Goal: Navigation & Orientation: Find specific page/section

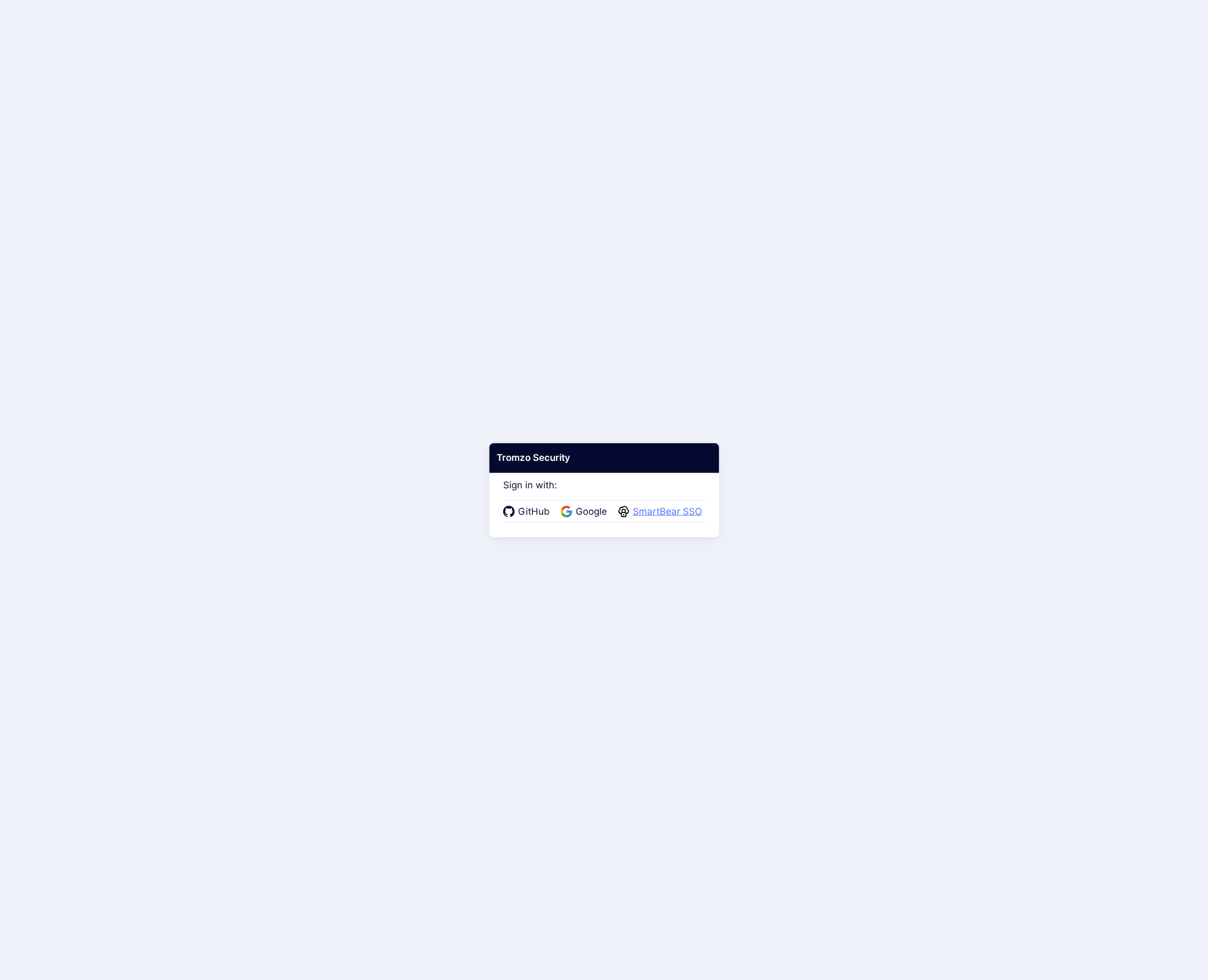
click at [656, 513] on span "SmartBear SSO" at bounding box center [667, 512] width 76 height 14
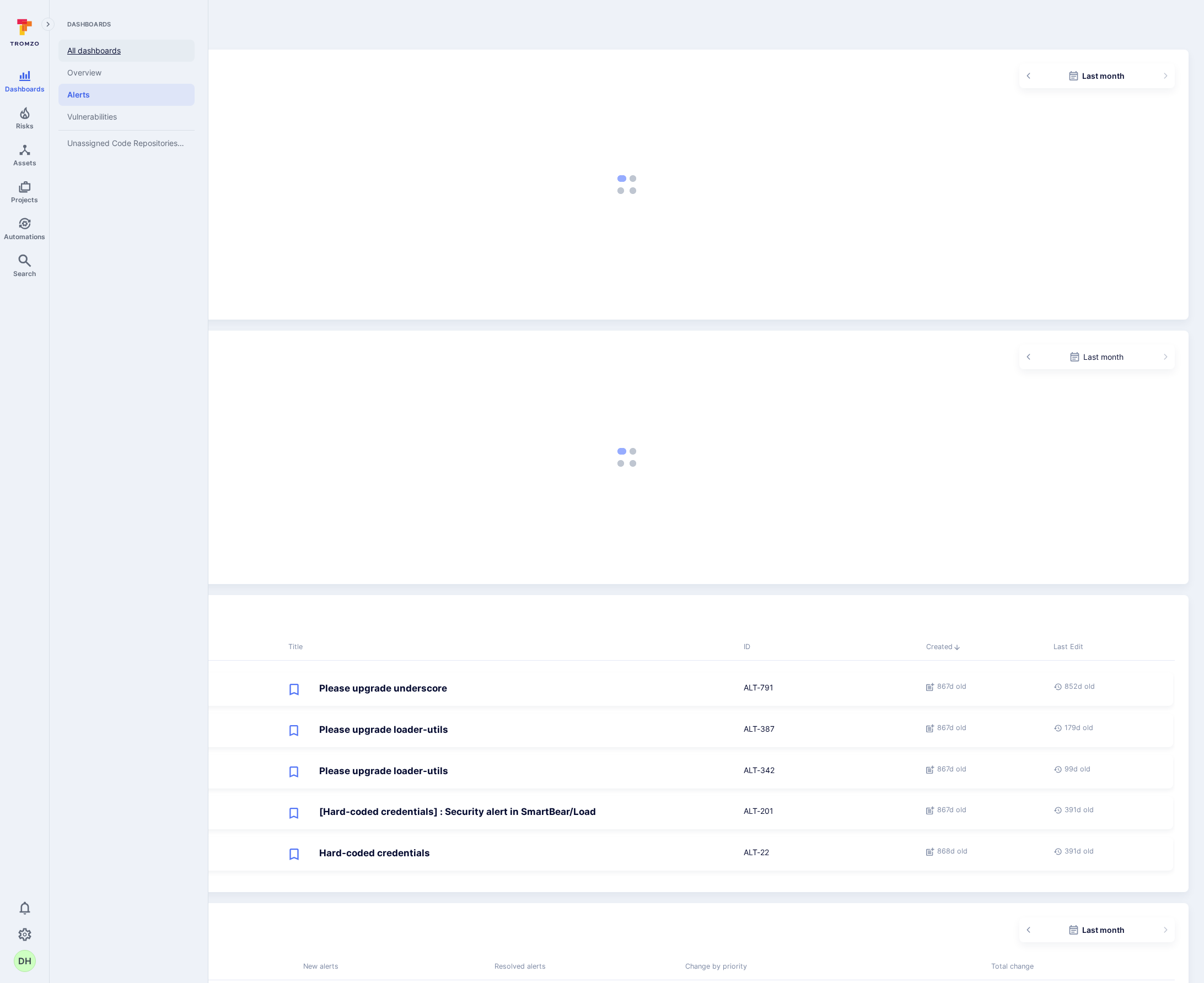
click at [99, 55] on link "All dashboards" at bounding box center [127, 51] width 136 height 22
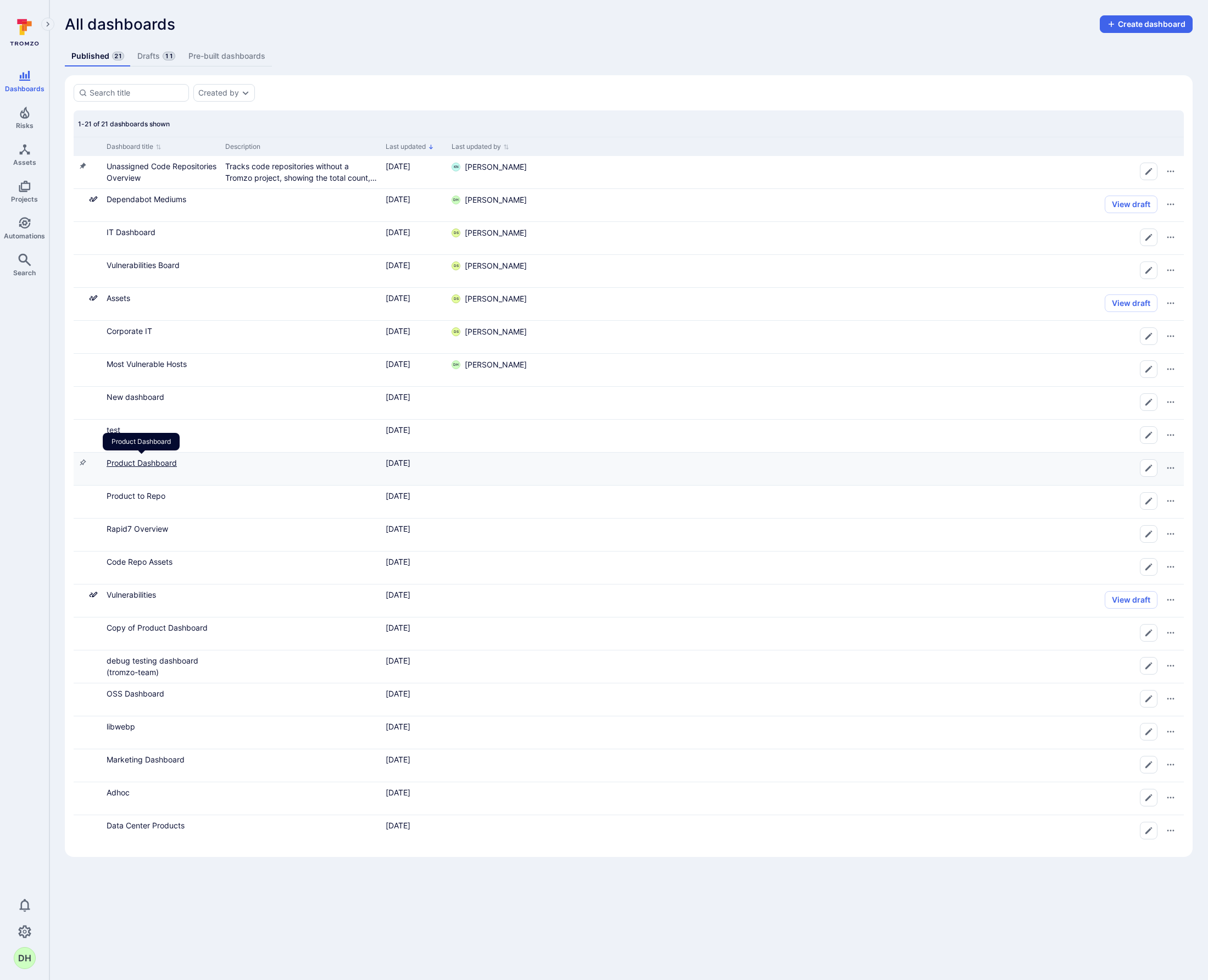
click at [161, 464] on link "Product Dashboard" at bounding box center [142, 462] width 70 height 9
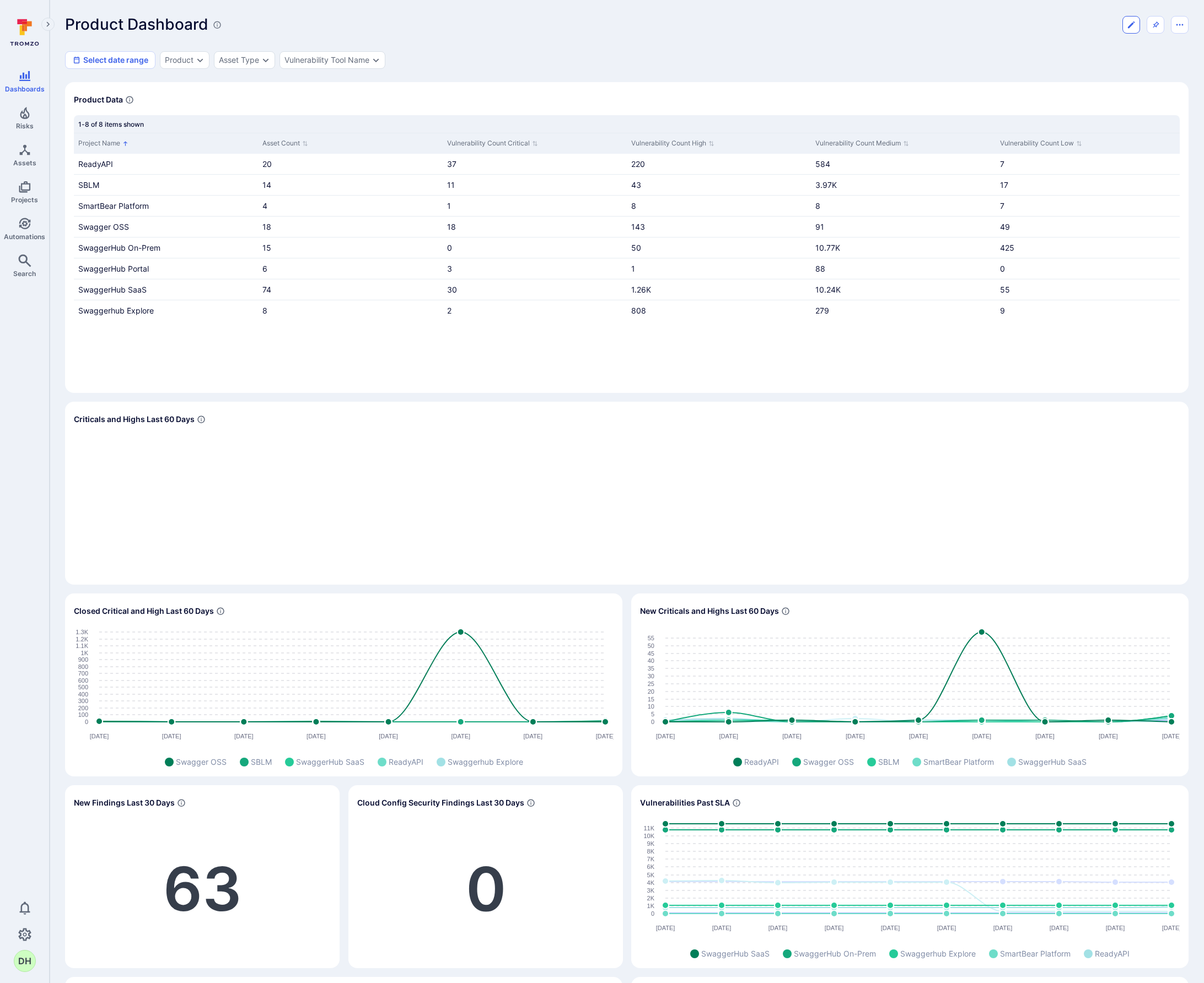
click at [1131, 29] on button "Edit dashboard" at bounding box center [1131, 24] width 18 height 18
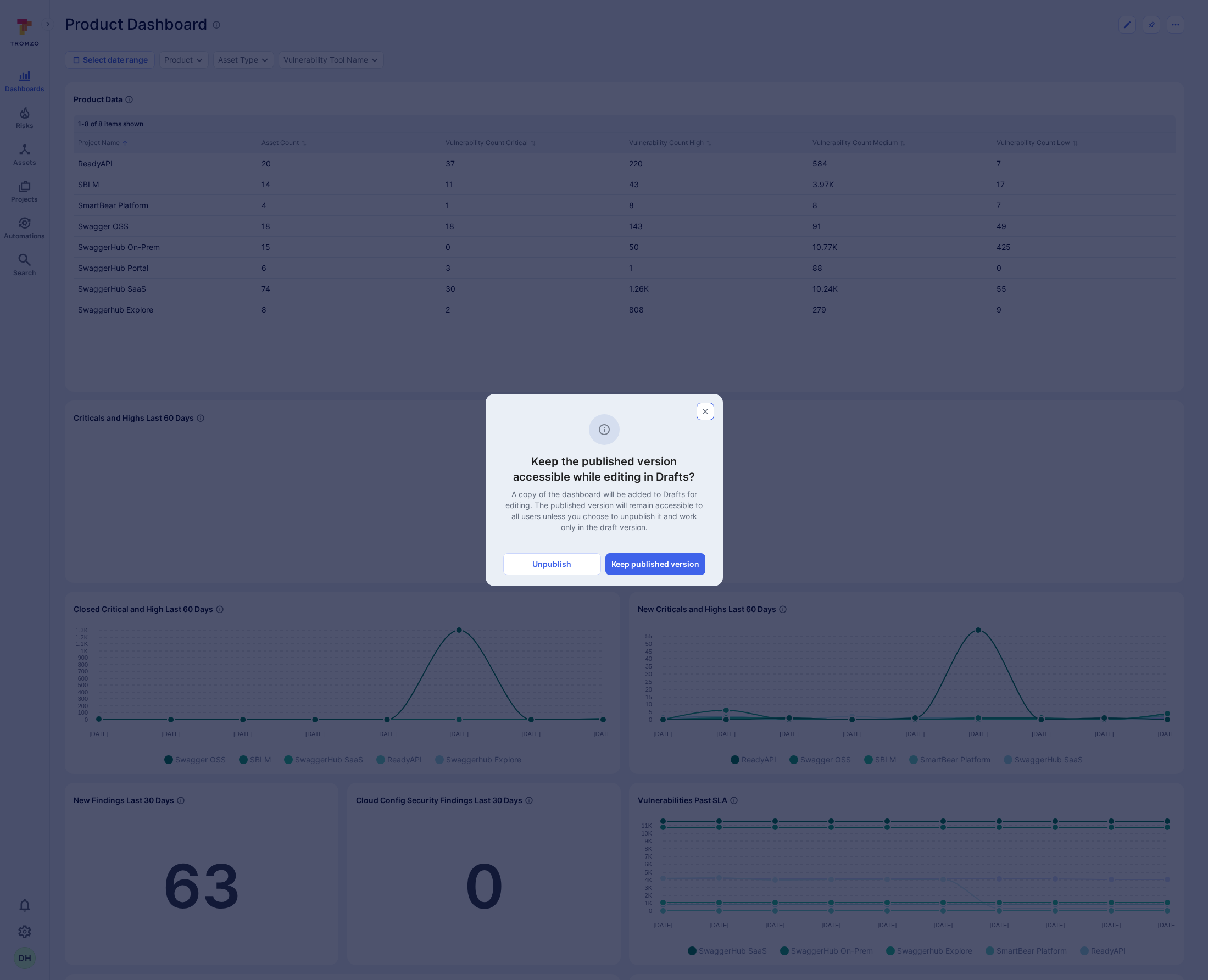
click at [710, 412] on button "button" at bounding box center [705, 411] width 18 height 18
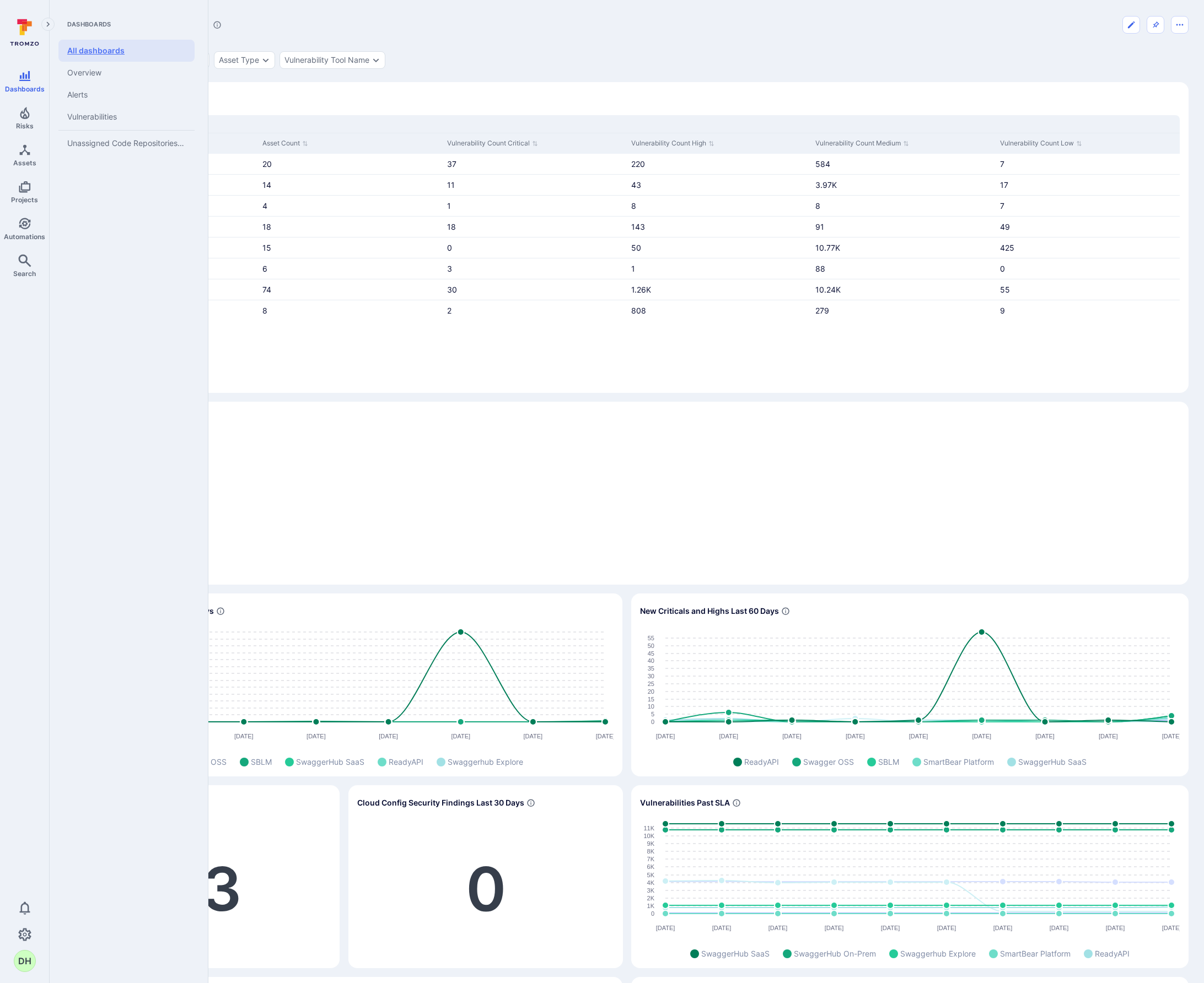
click at [119, 57] on link "All dashboards" at bounding box center [127, 51] width 136 height 22
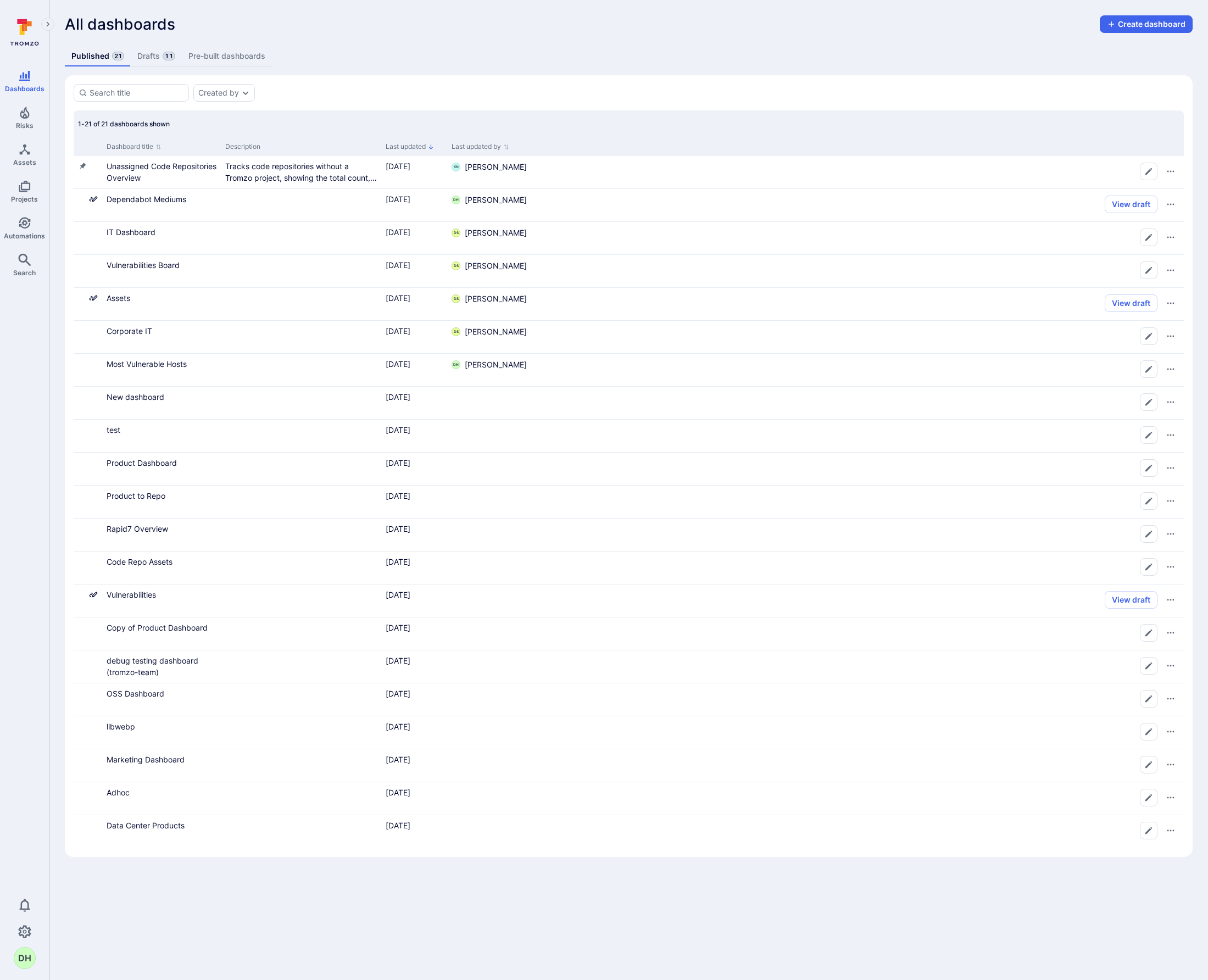
click at [147, 55] on link "Drafts 11" at bounding box center [156, 56] width 51 height 20
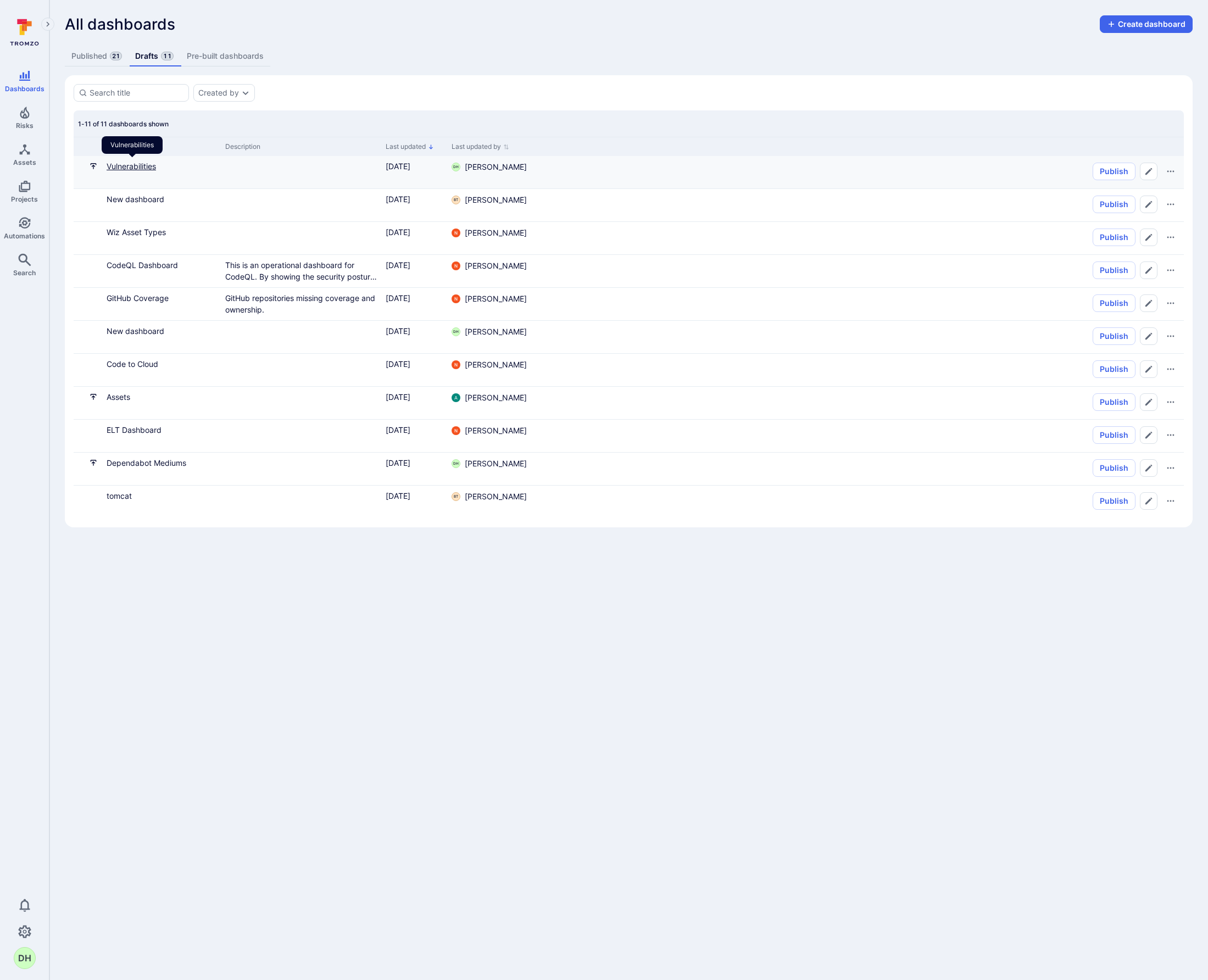
click at [140, 166] on link "Vulnerabilities" at bounding box center [131, 166] width 49 height 9
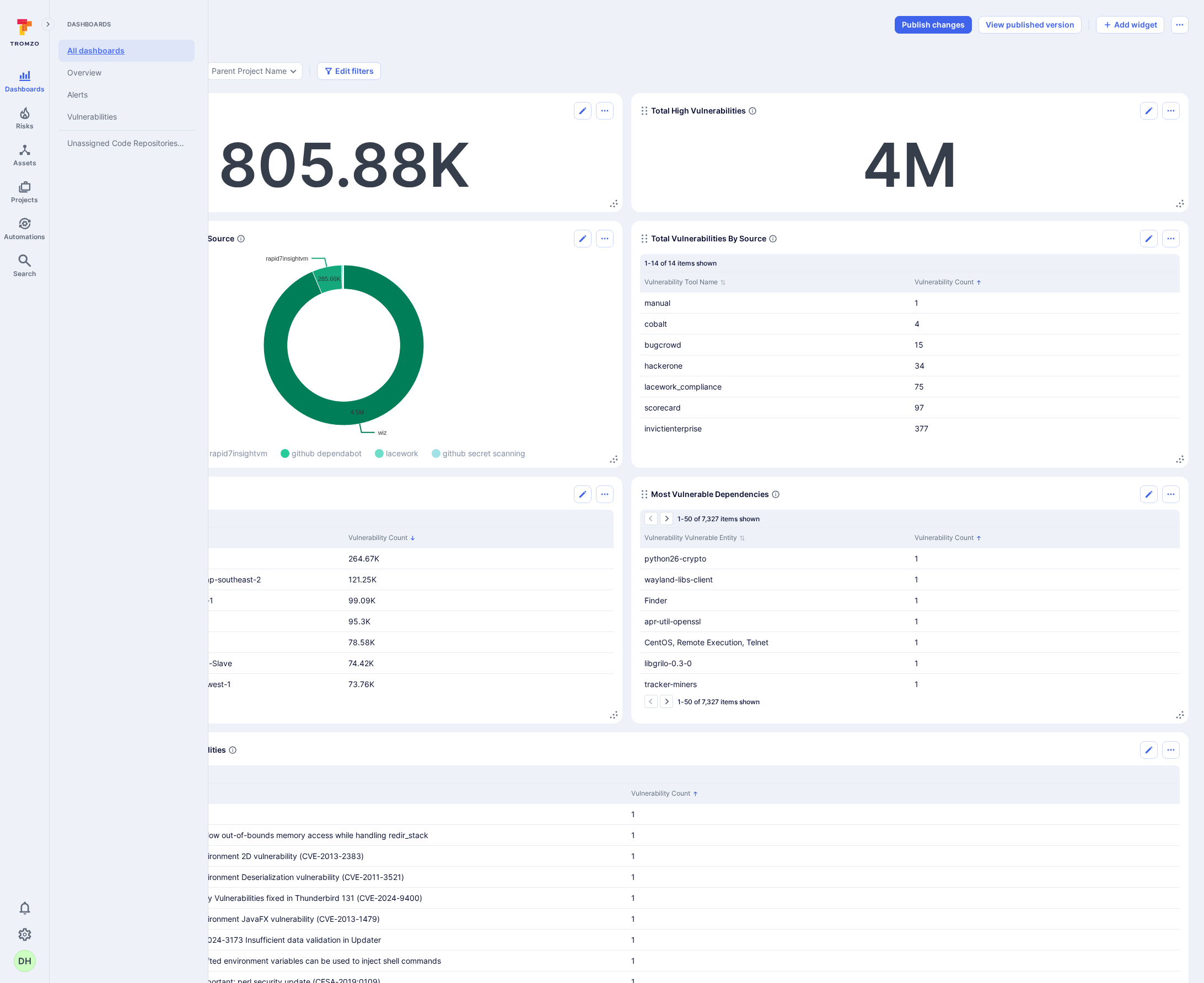
click at [99, 54] on link "All dashboards" at bounding box center [127, 51] width 136 height 22
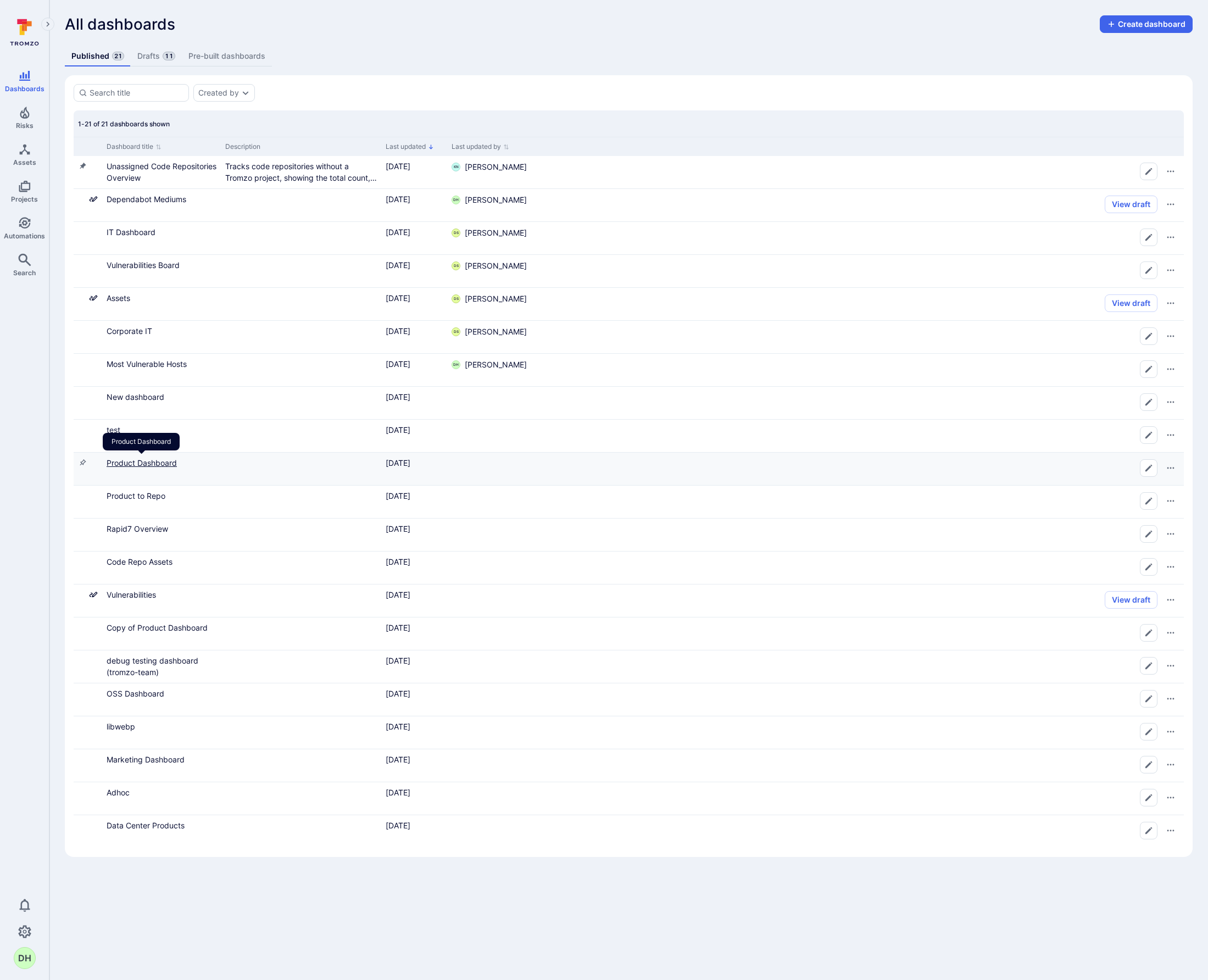
click at [133, 464] on link "Product Dashboard" at bounding box center [142, 462] width 70 height 9
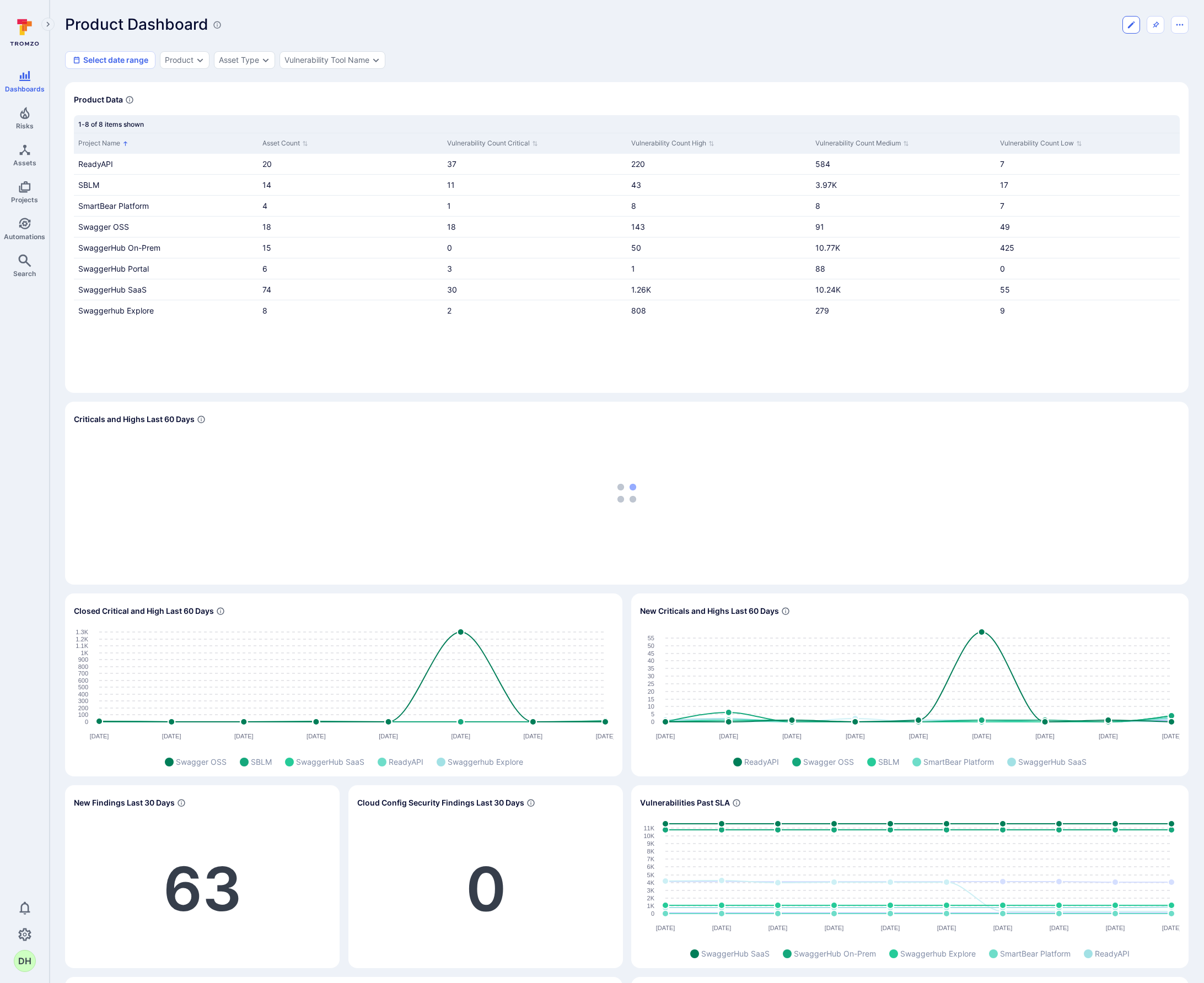
click at [1139, 22] on button "Edit dashboard" at bounding box center [1131, 24] width 18 height 18
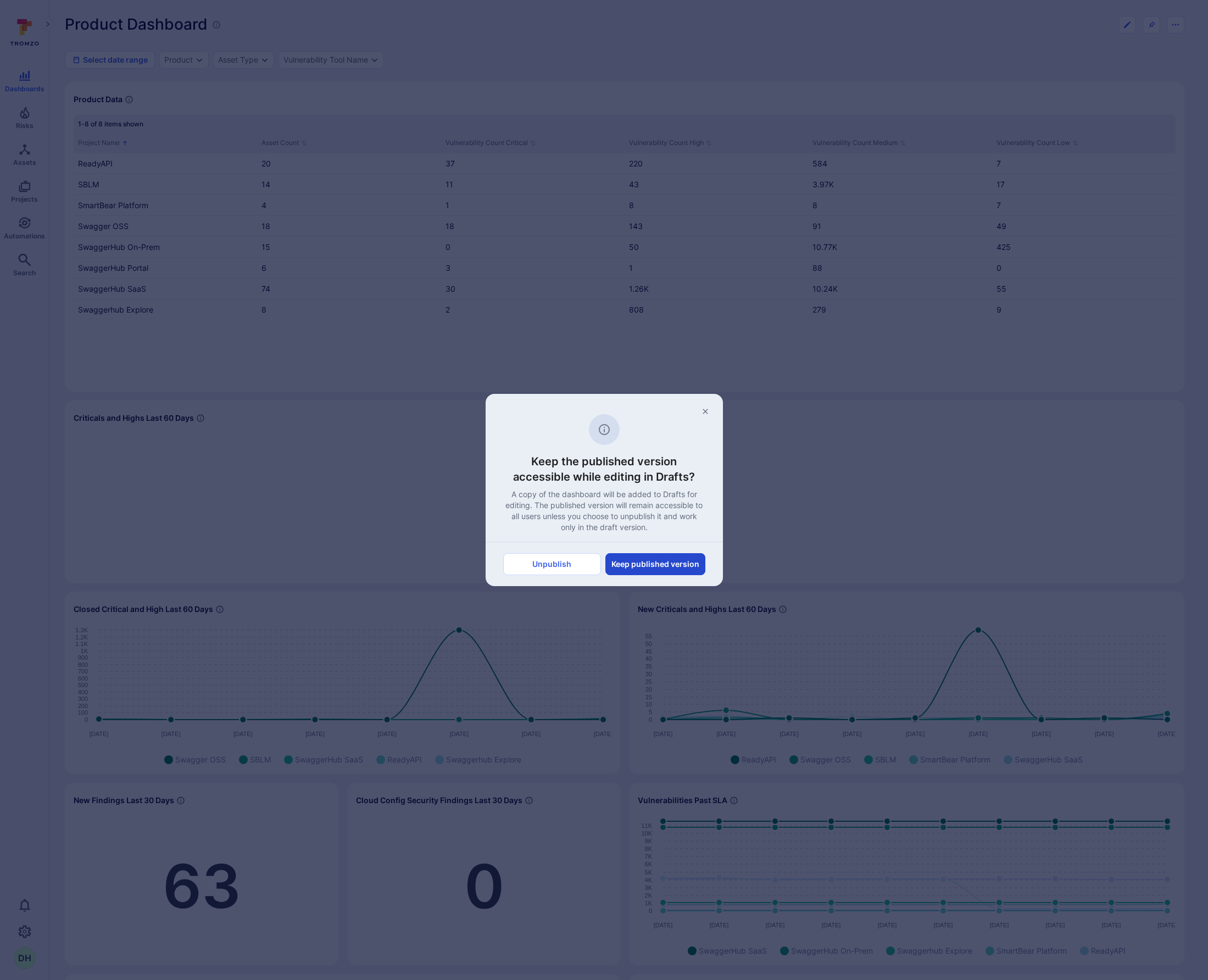
click at [658, 566] on button "Keep published version" at bounding box center [656, 564] width 100 height 22
